Goal: Transaction & Acquisition: Purchase product/service

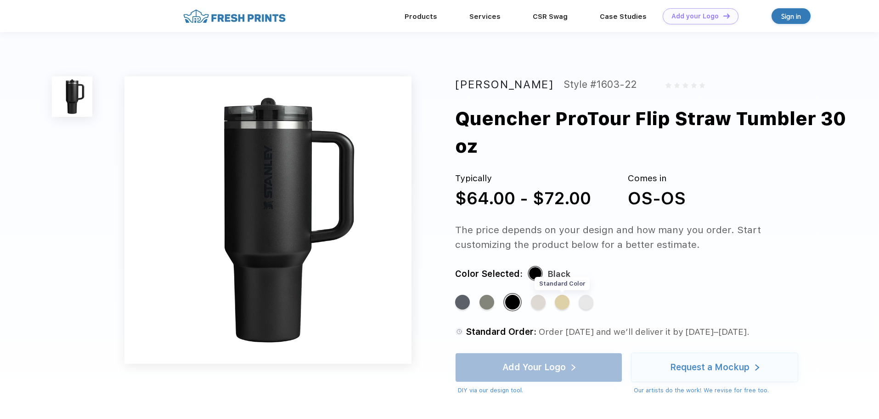
click at [562, 305] on div "Standard Color" at bounding box center [562, 301] width 15 height 15
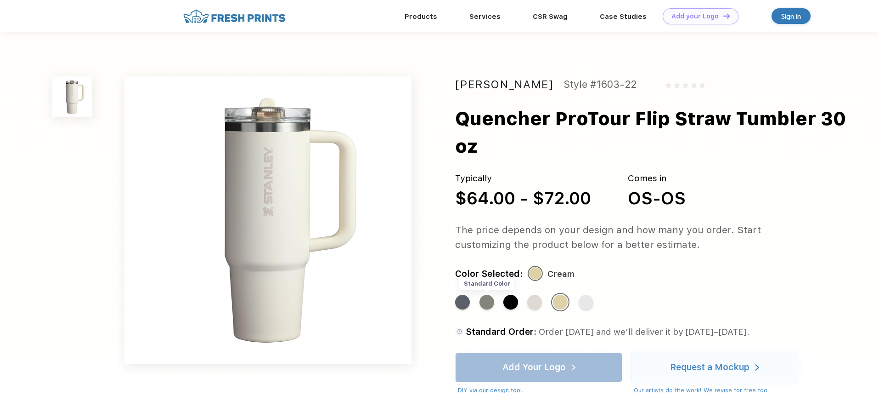
click at [482, 301] on div "Standard Color" at bounding box center [487, 301] width 15 height 15
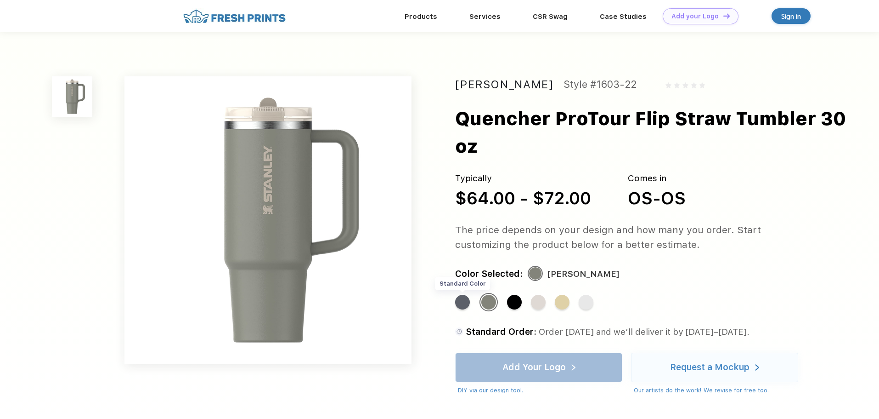
click at [465, 302] on div "Standard Color" at bounding box center [462, 301] width 15 height 15
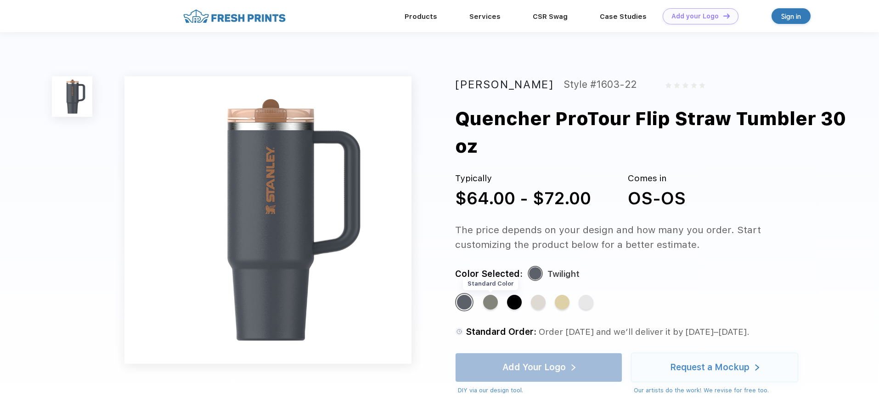
click at [488, 302] on div "Standard Color" at bounding box center [490, 301] width 15 height 15
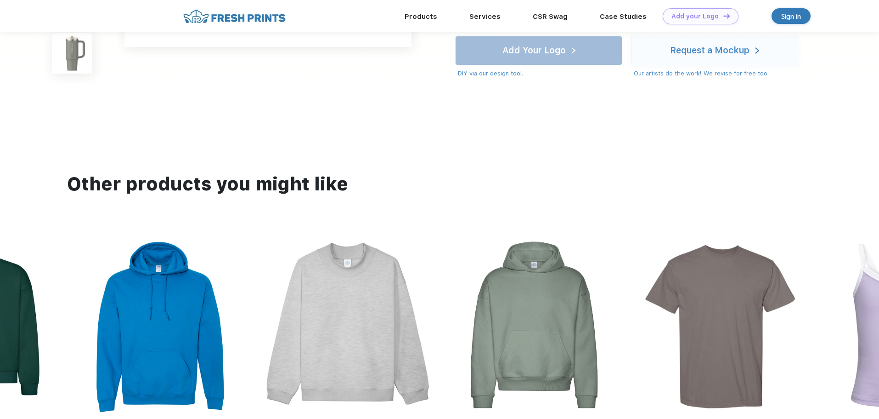
scroll to position [276, 0]
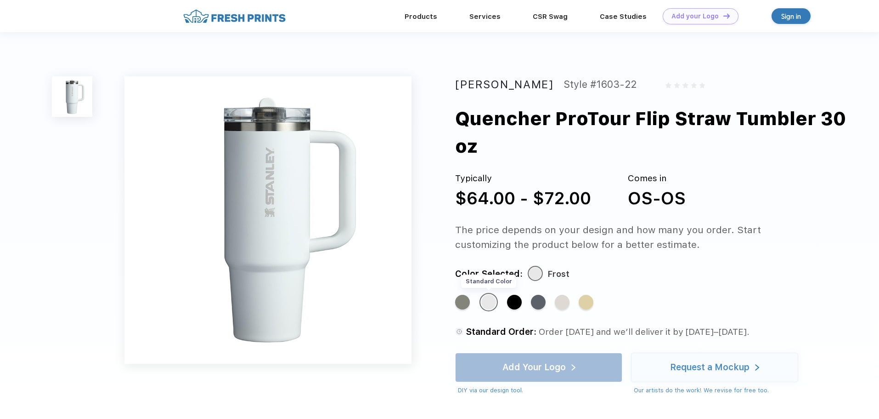
click at [487, 308] on div "Standard Color" at bounding box center [488, 301] width 15 height 15
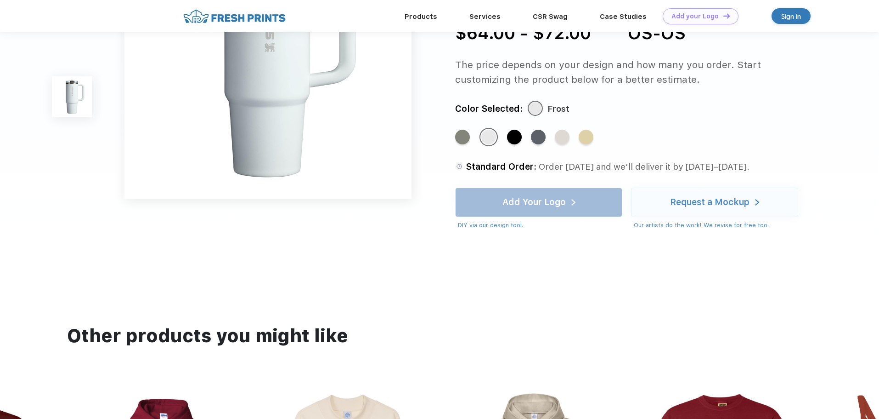
scroll to position [138, 0]
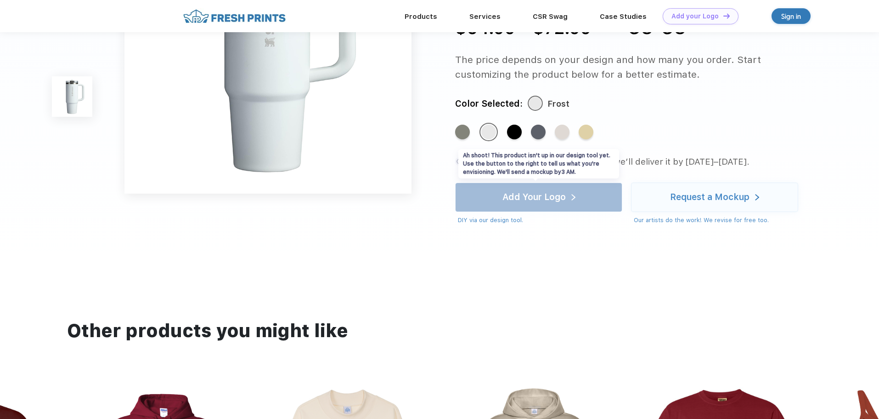
click at [543, 195] on div "Add Your Logo DIY via our design tool. Ah shoot! This product isn't up in our d…" at bounding box center [538, 203] width 167 height 42
click at [543, 200] on div "Add Your Logo DIY via our design tool. Ah shoot! This product isn't up in our d…" at bounding box center [538, 203] width 167 height 42
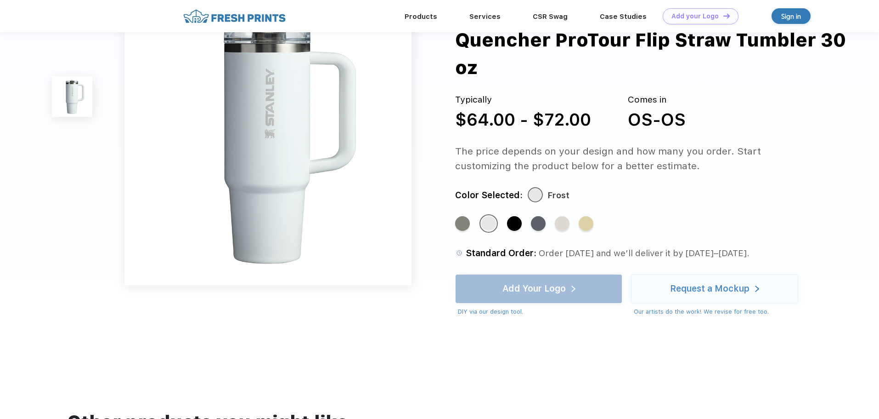
scroll to position [46, 0]
